Goal: Task Accomplishment & Management: Use online tool/utility

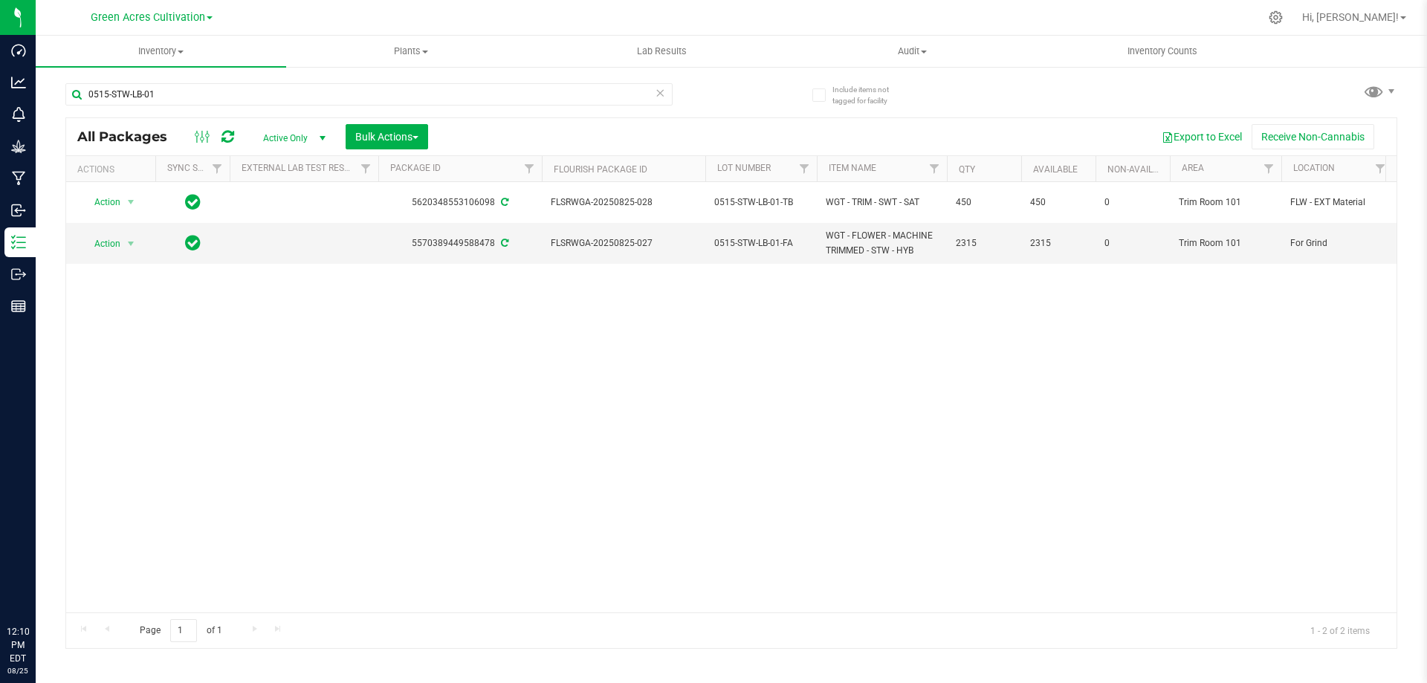
click at [404, 100] on input "0515-STW-LB-01" at bounding box center [368, 94] width 607 height 22
type input "GA-250811-PKT-29"
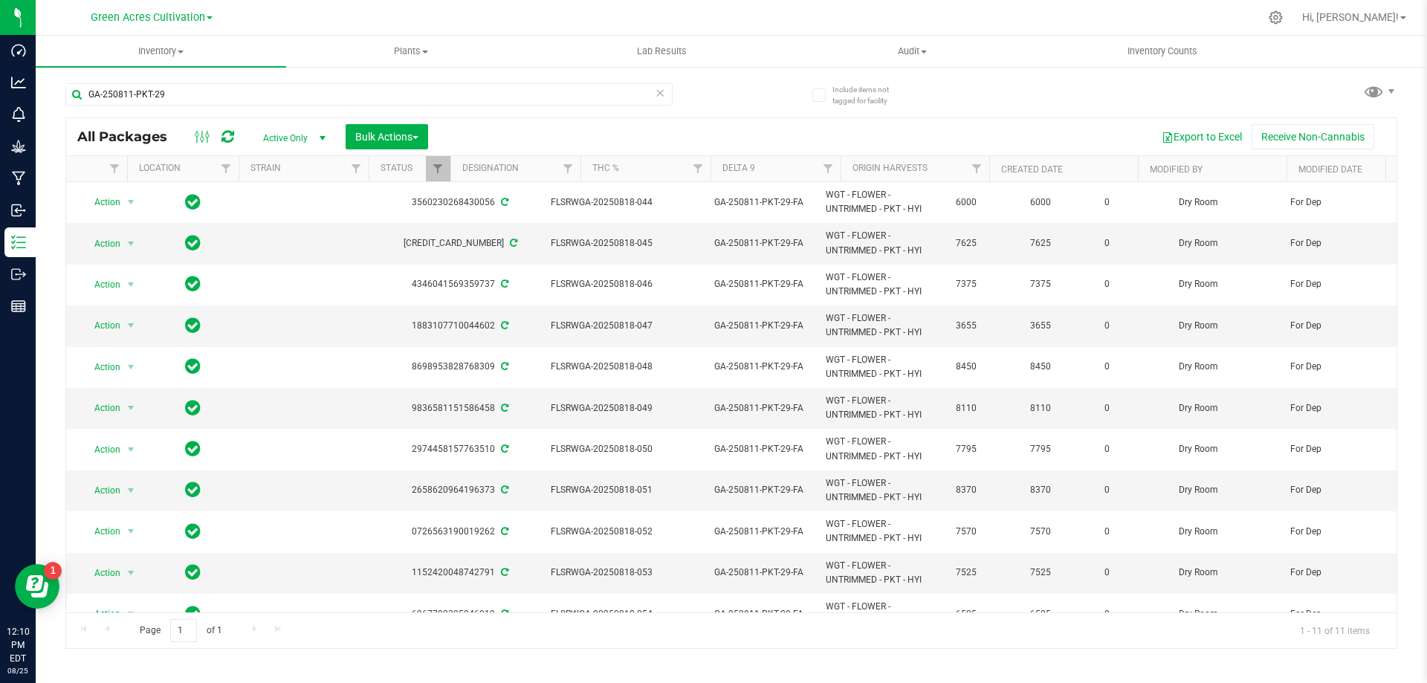
scroll to position [0, 1154]
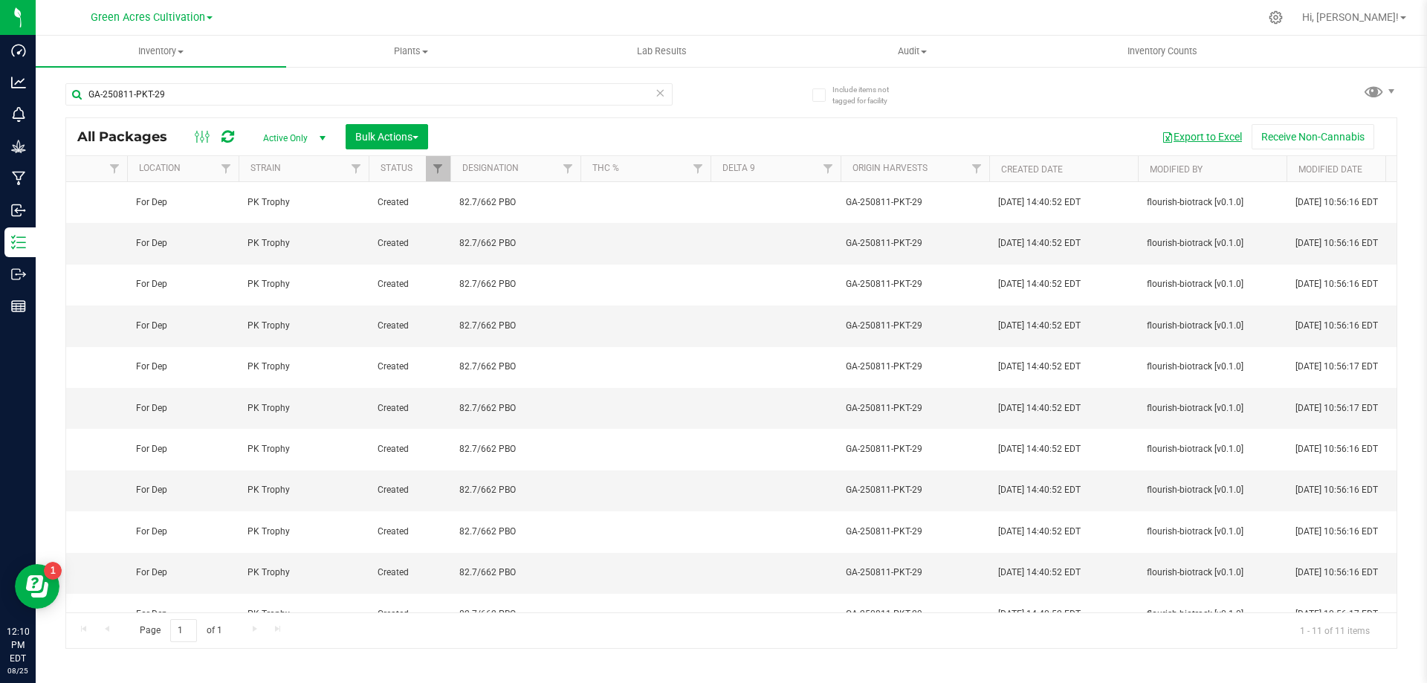
click at [1203, 134] on button "Export to Excel" at bounding box center [1202, 136] width 100 height 25
click at [394, 144] on button "Bulk Actions" at bounding box center [387, 136] width 83 height 25
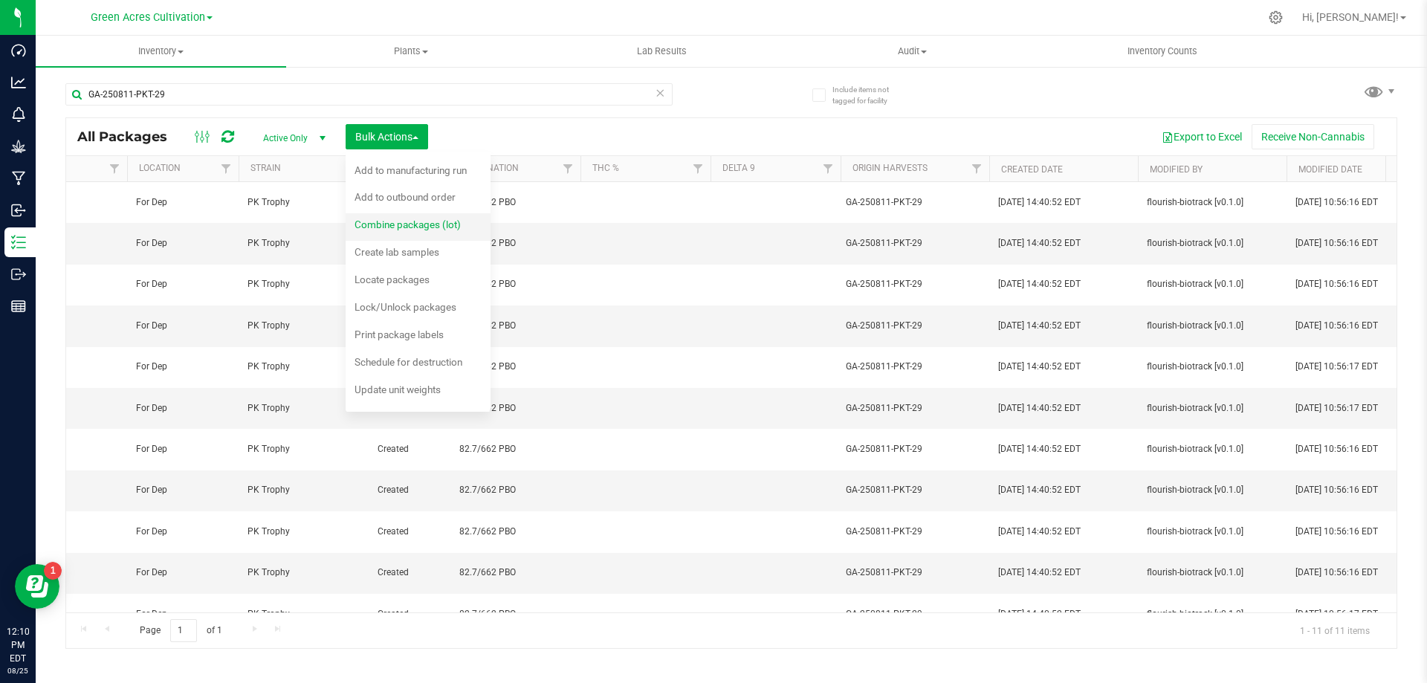
click at [433, 227] on span "Combine packages (lot)" at bounding box center [408, 225] width 106 height 12
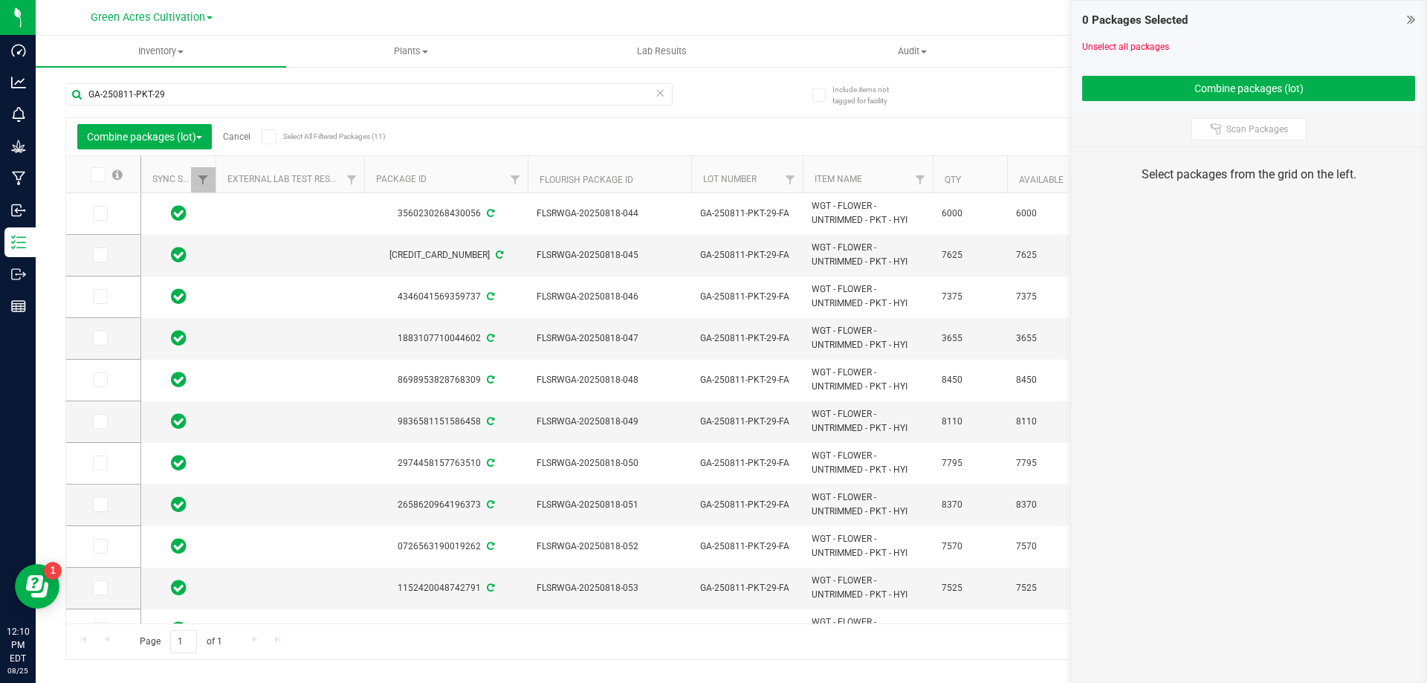
click at [250, 132] on link "Cancel" at bounding box center [237, 137] width 28 height 10
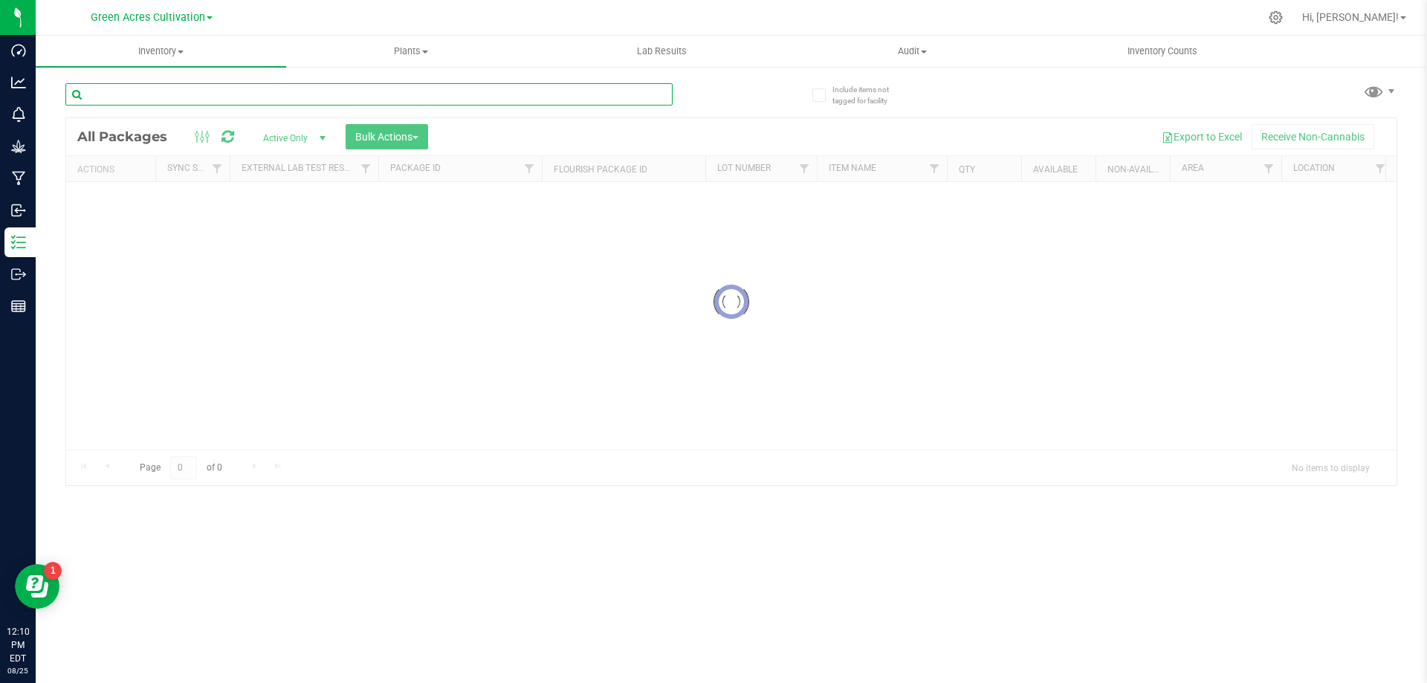
click at [302, 99] on input "text" at bounding box center [368, 94] width 607 height 22
paste input "GA-250811-PKT-29"
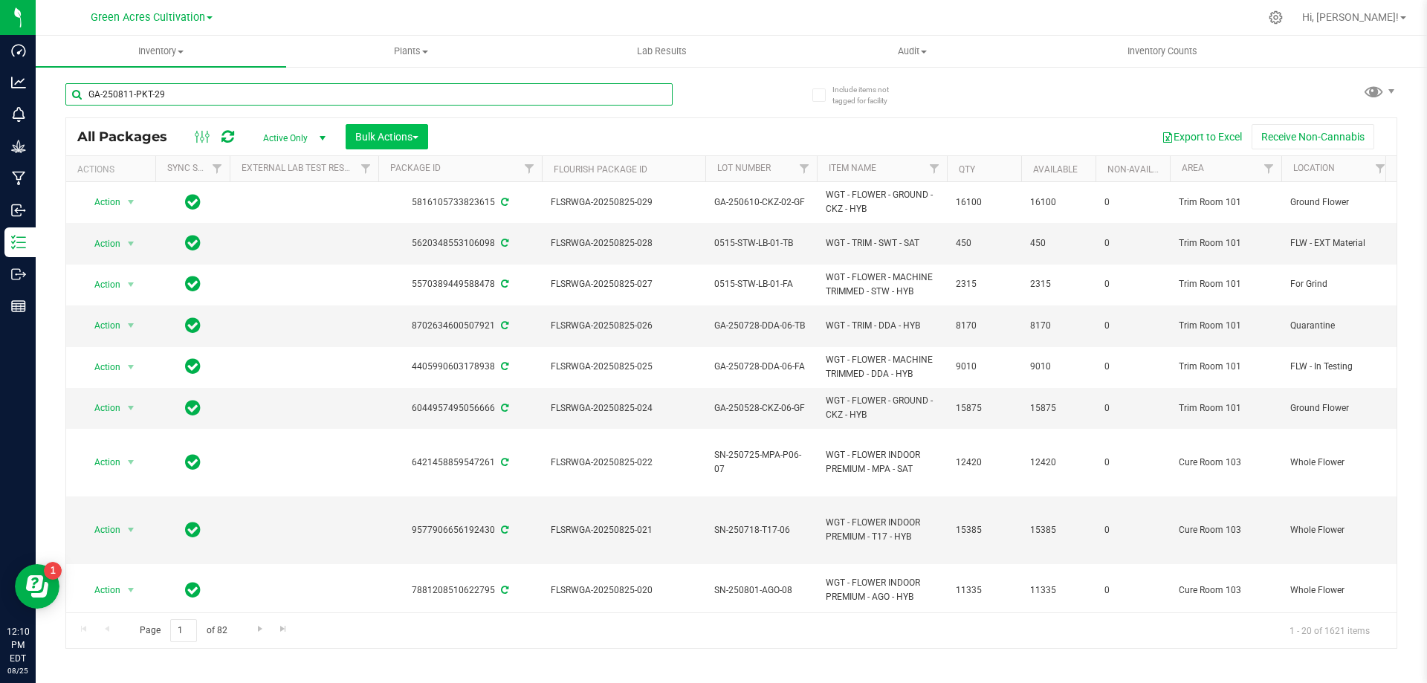
type input "GA-250811-PKT-29"
click at [418, 138] on span "button" at bounding box center [416, 137] width 6 height 3
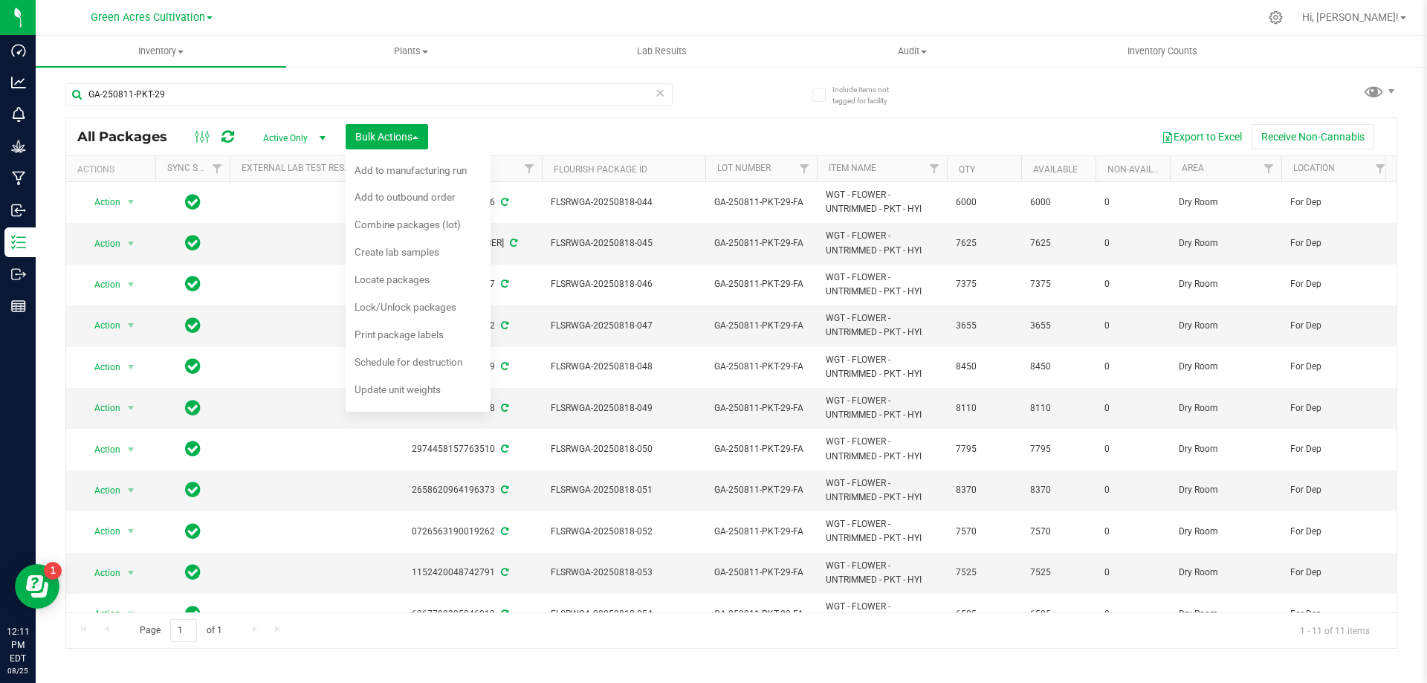
click at [441, 282] on div "Locate packages" at bounding box center [402, 282] width 95 height 24
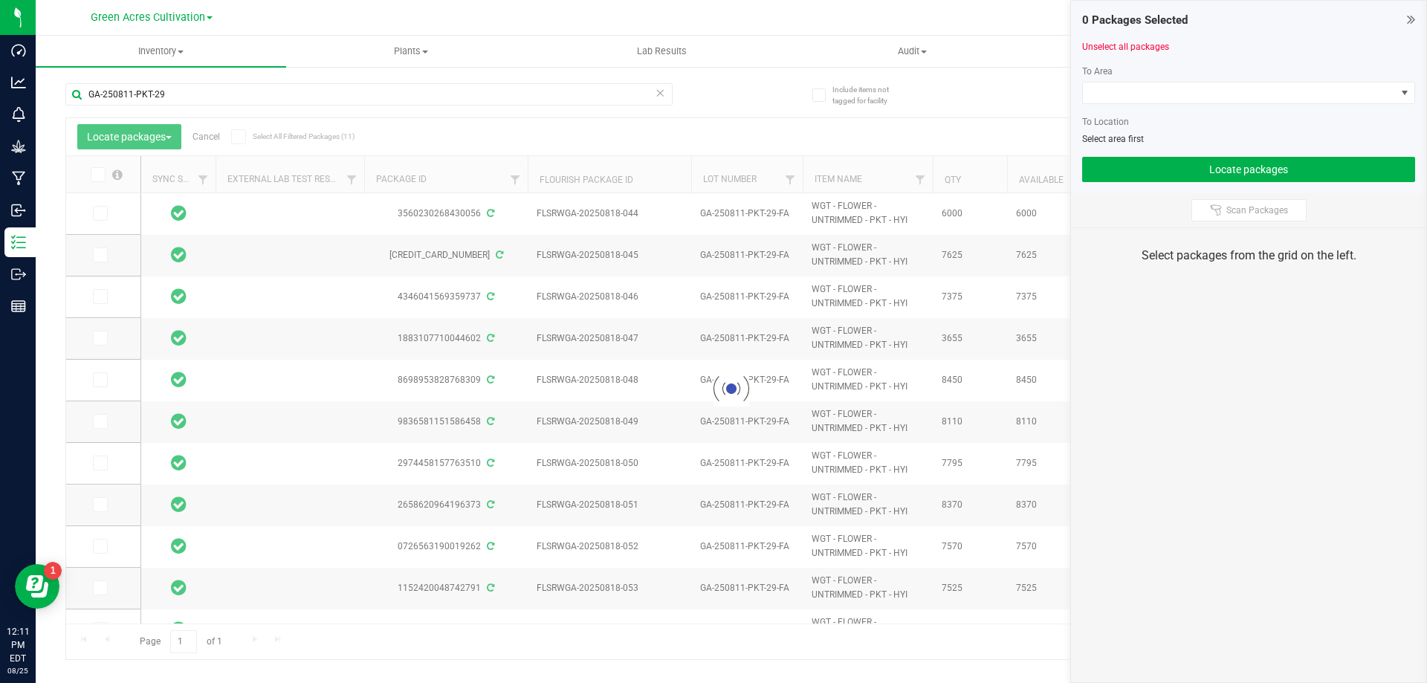
click at [102, 173] on div at bounding box center [731, 388] width 1330 height 541
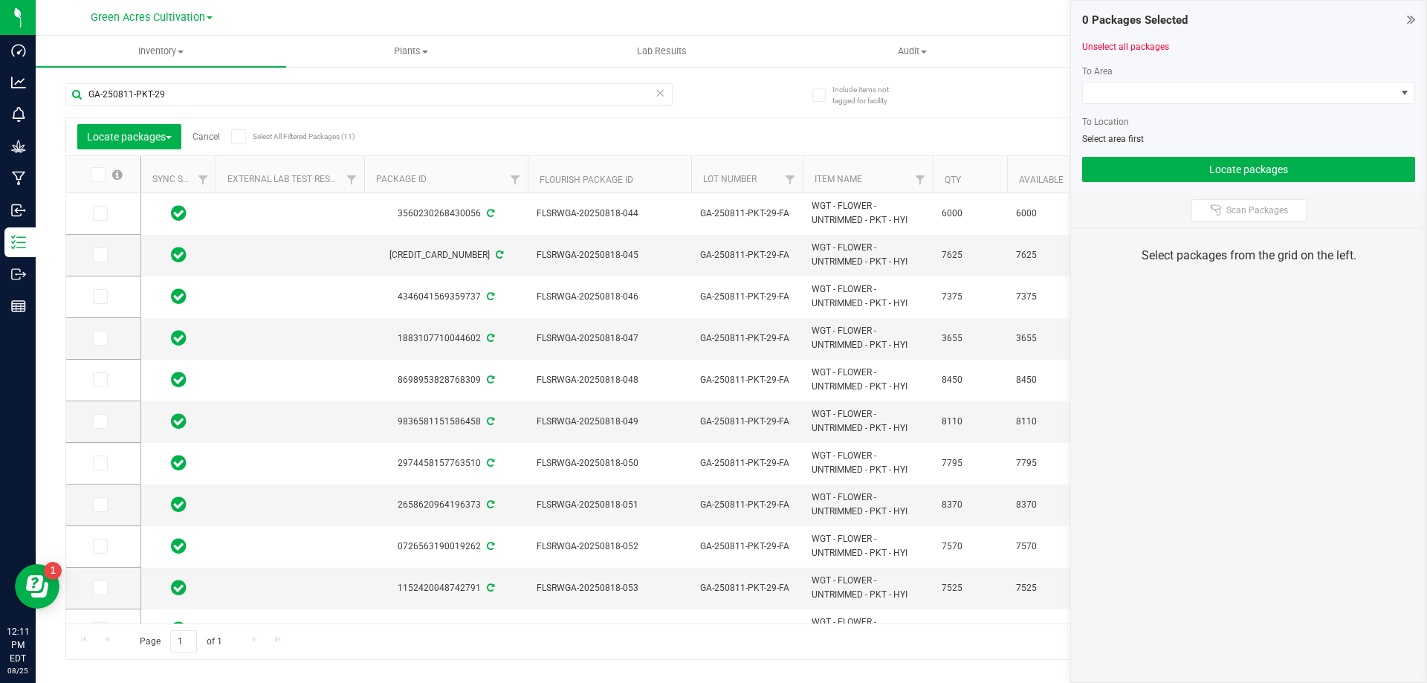
click at [102, 173] on span at bounding box center [98, 174] width 15 height 15
click at [0, 0] on input "checkbox" at bounding box center [0, 0] width 0 height 0
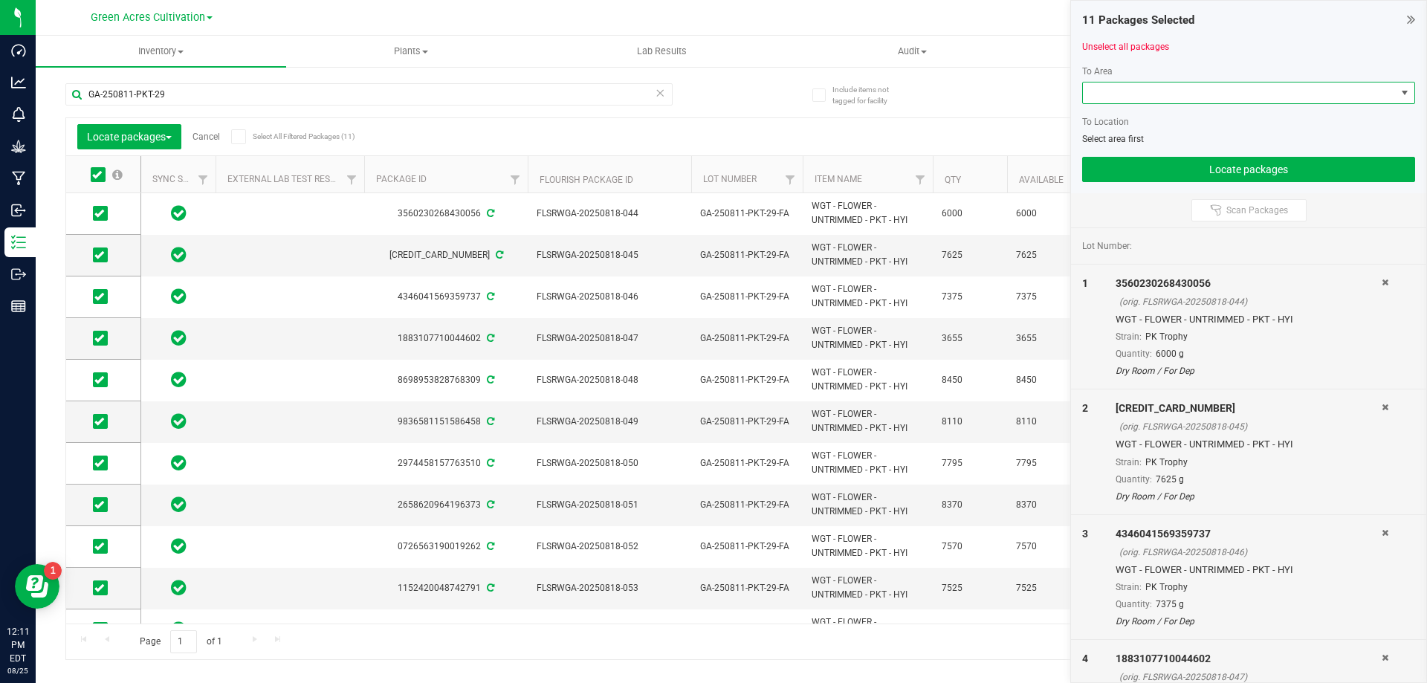
click at [1152, 93] on span at bounding box center [1239, 93] width 313 height 21
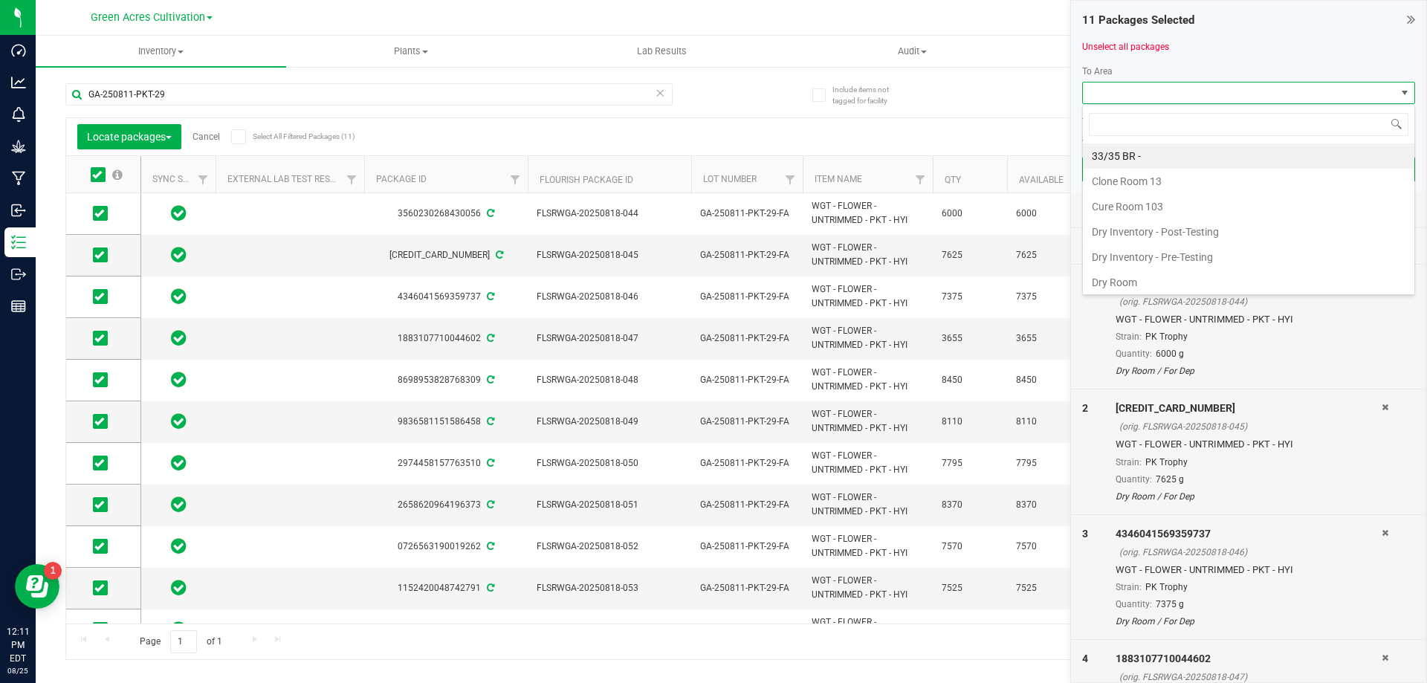
scroll to position [22, 333]
type input "TRIM ROOM"
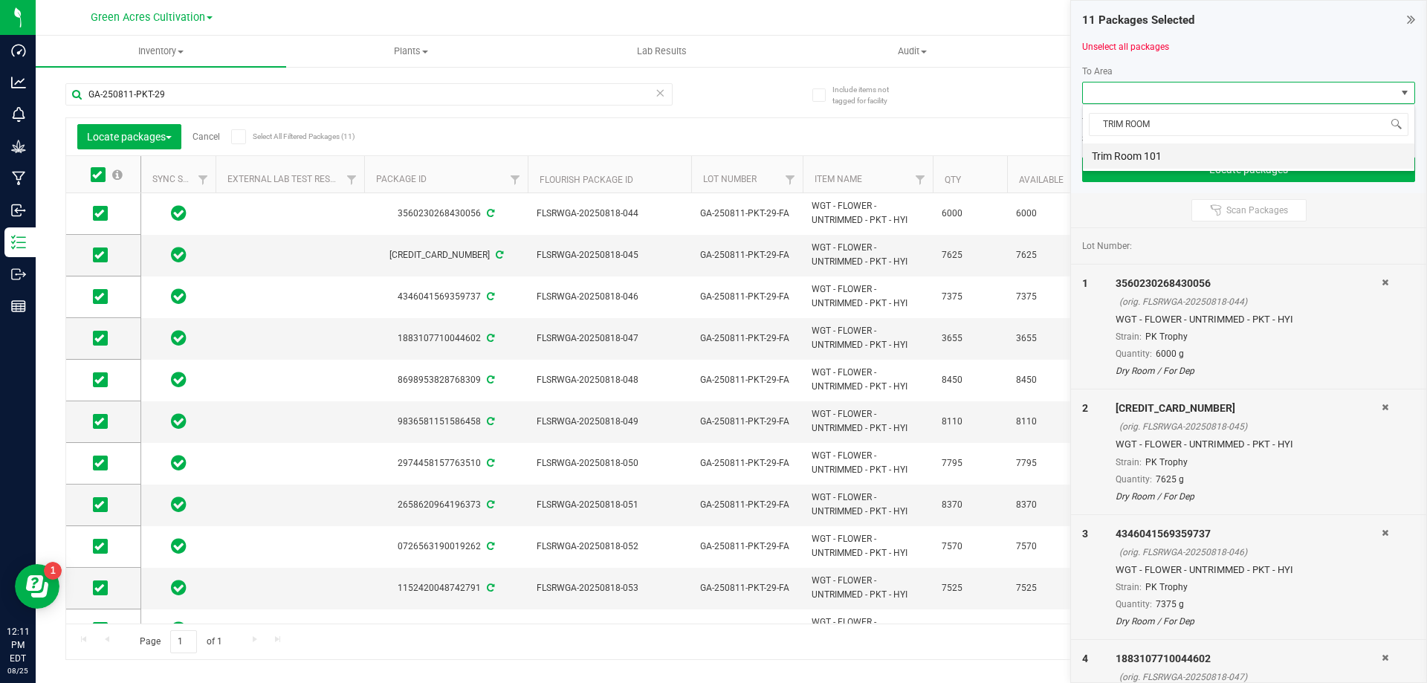
click at [1161, 163] on li "Trim Room 101" at bounding box center [1248, 155] width 331 height 25
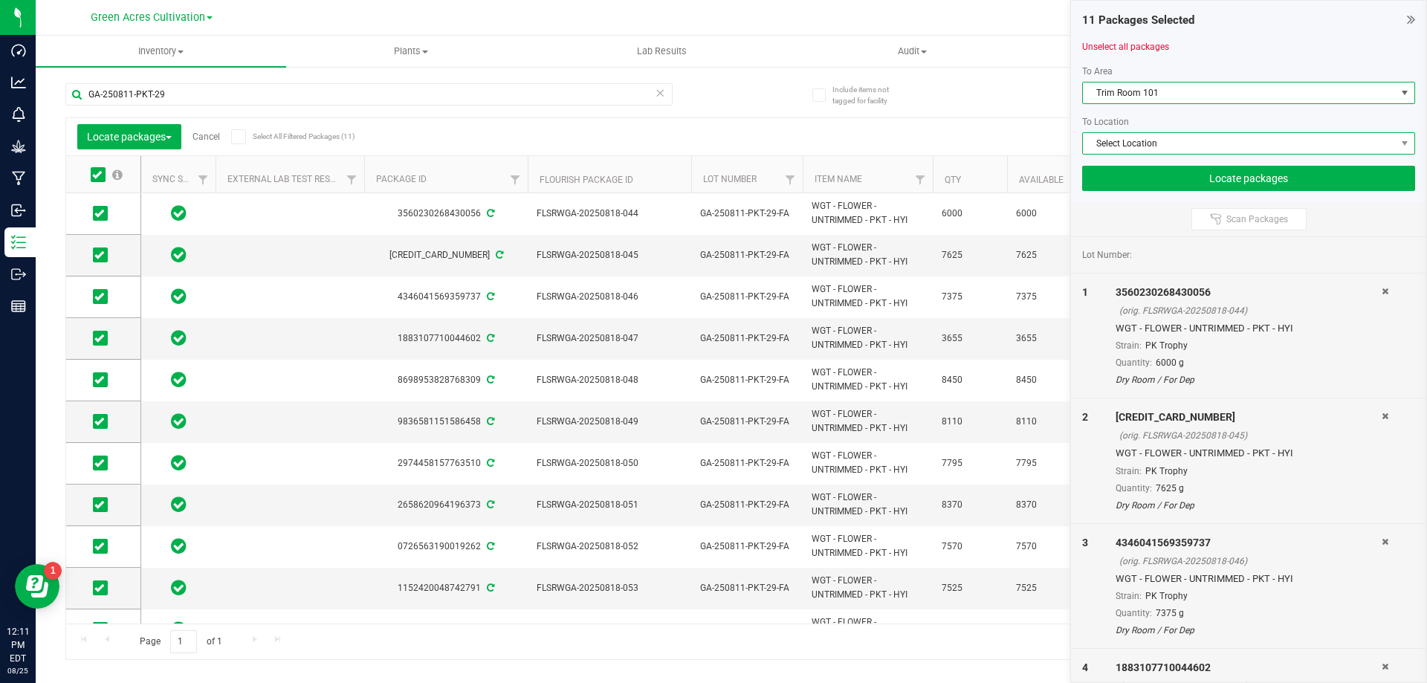
click at [1176, 144] on span "Select Location" at bounding box center [1239, 143] width 313 height 21
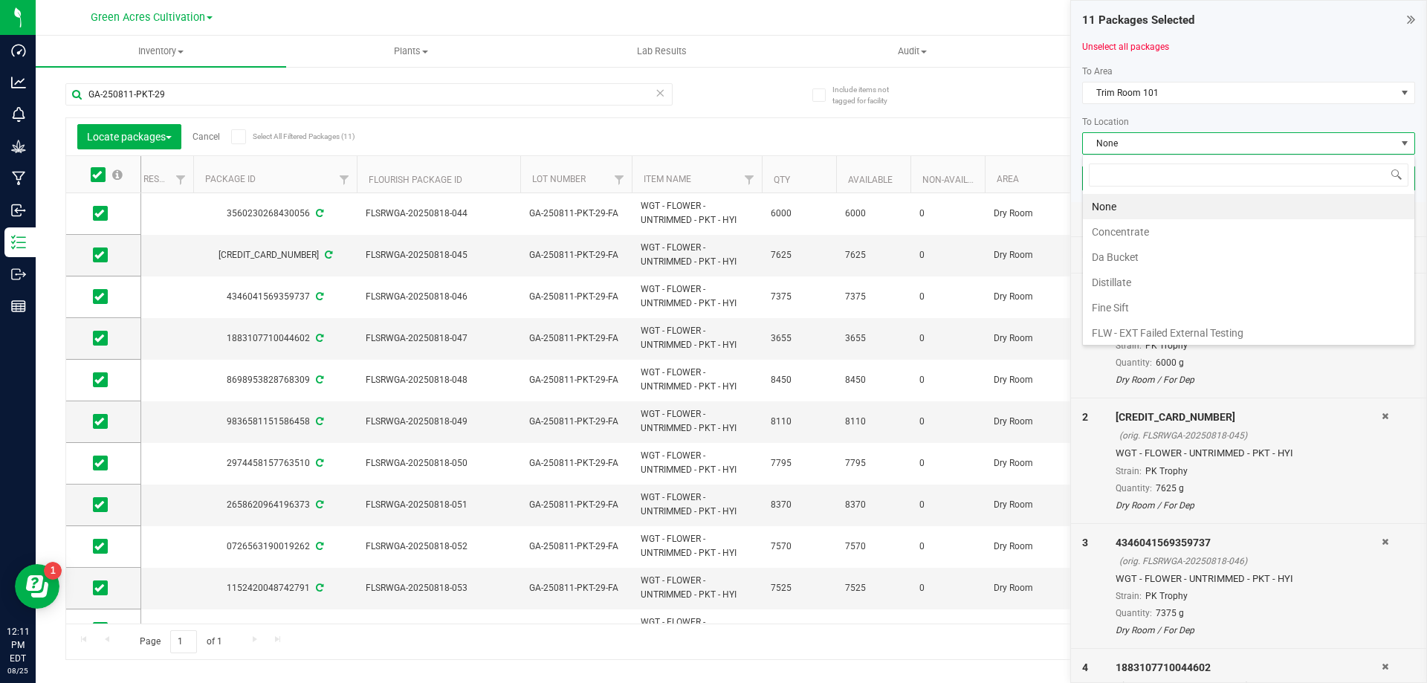
scroll to position [0, 0]
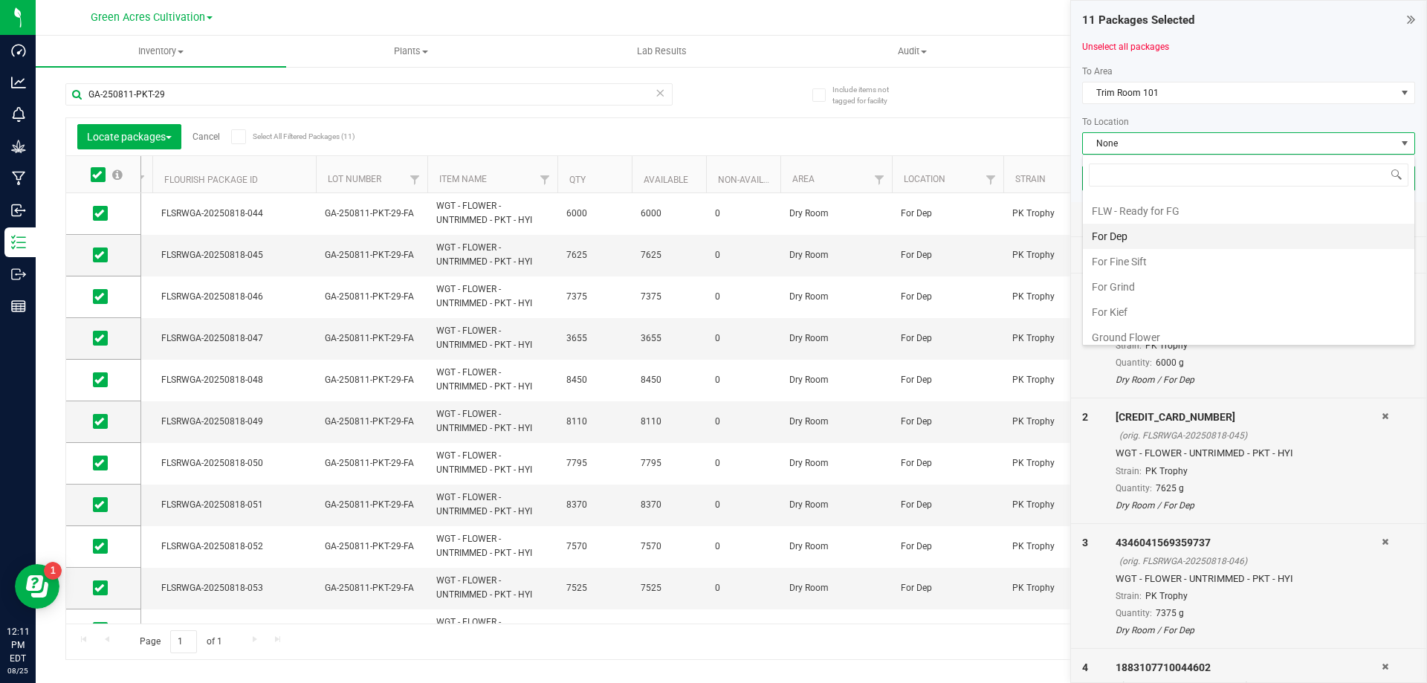
click at [1163, 225] on li "For Dep" at bounding box center [1248, 236] width 331 height 25
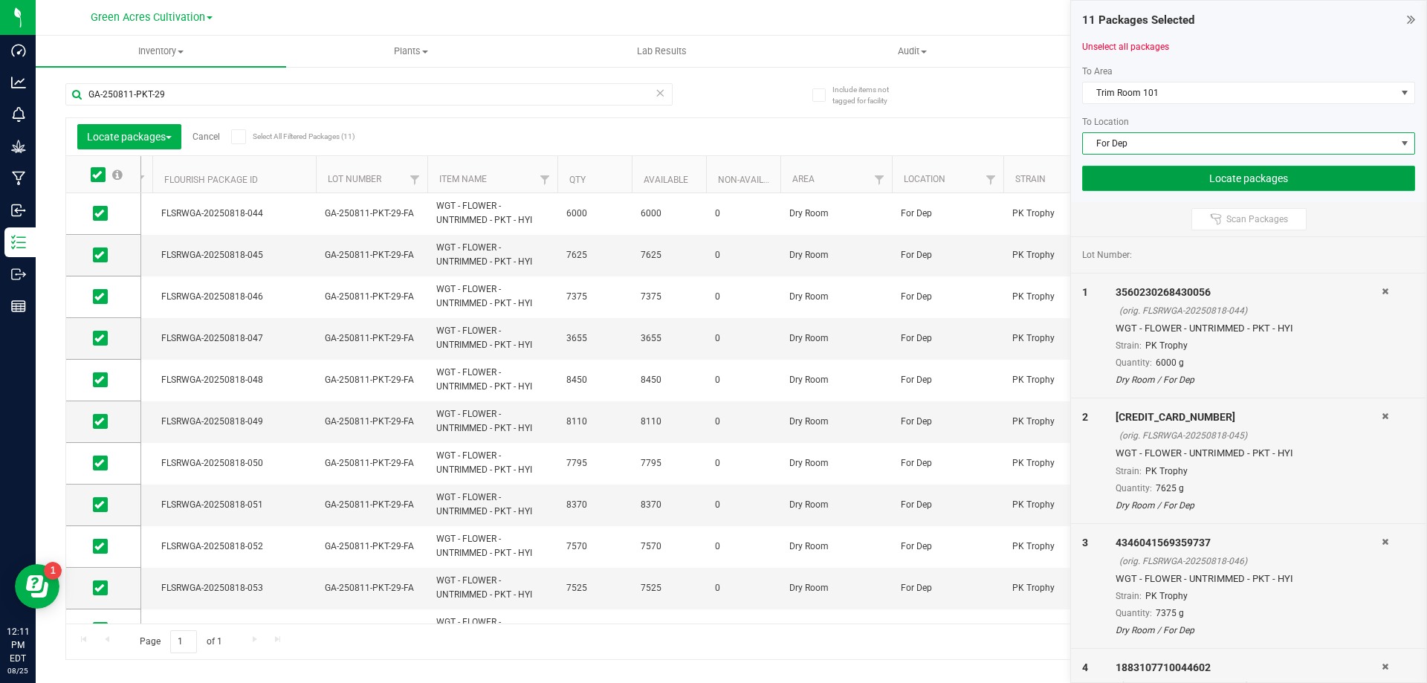
click at [1238, 172] on button "Locate packages" at bounding box center [1248, 178] width 333 height 25
